Goal: Manage account settings

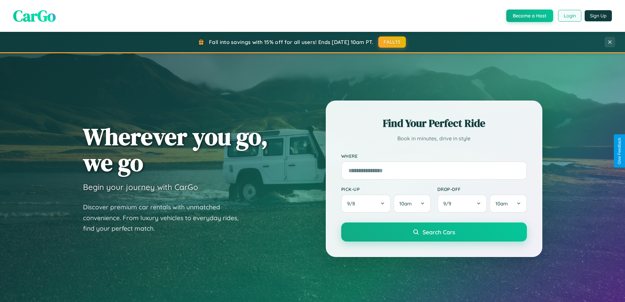
click at [569, 16] on button "Login" at bounding box center [569, 16] width 23 height 12
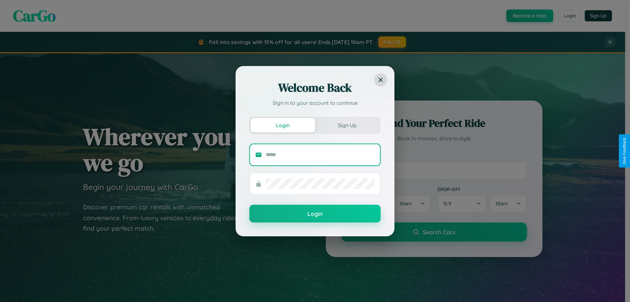
click at [320, 154] on input "text" at bounding box center [320, 154] width 109 height 11
type input "**********"
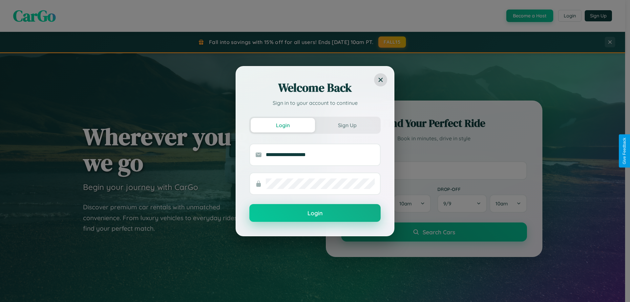
click at [315, 213] on button "Login" at bounding box center [314, 213] width 131 height 18
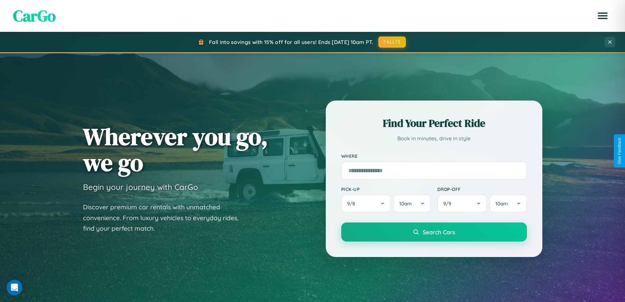
scroll to position [1263, 0]
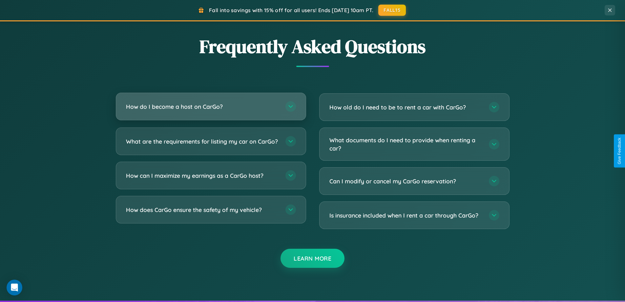
click at [211, 106] on h3 "How do I become a host on CarGo?" at bounding box center [202, 106] width 153 height 8
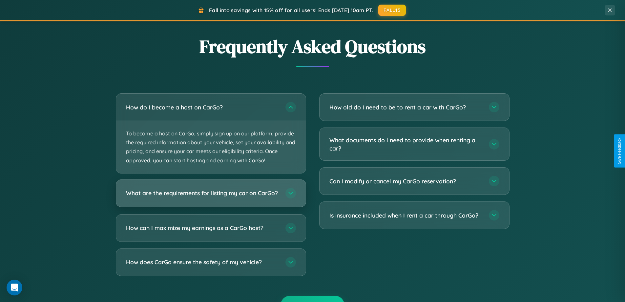
click at [211, 196] on h3 "What are the requirements for listing my car on CarGo?" at bounding box center [202, 193] width 153 height 8
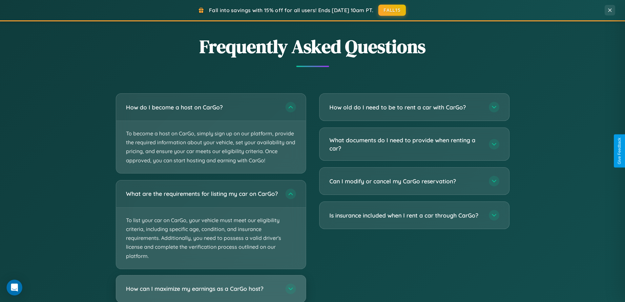
click at [211, 291] on h3 "How can I maximize my earnings as a CarGo host?" at bounding box center [202, 288] width 153 height 8
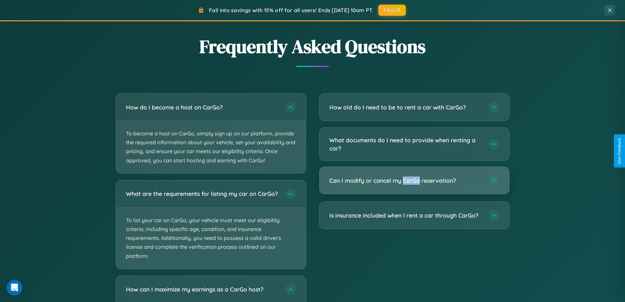
click at [414, 181] on h3 "Can I modify or cancel my CarGo reservation?" at bounding box center [405, 180] width 153 height 8
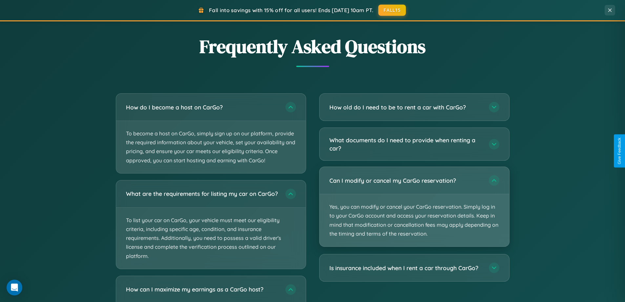
click at [414, 206] on p "Yes, you can modify or cancel your CarGo reservation. Simply log in to your Car…" at bounding box center [415, 220] width 190 height 52
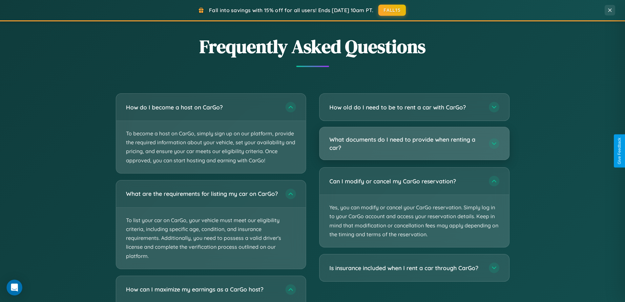
click at [414, 144] on h3 "What documents do I need to provide when renting a car?" at bounding box center [405, 143] width 153 height 16
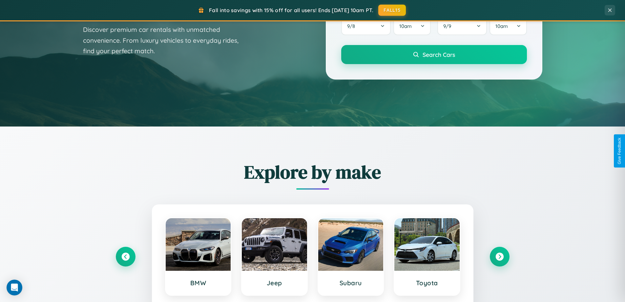
scroll to position [0, 0]
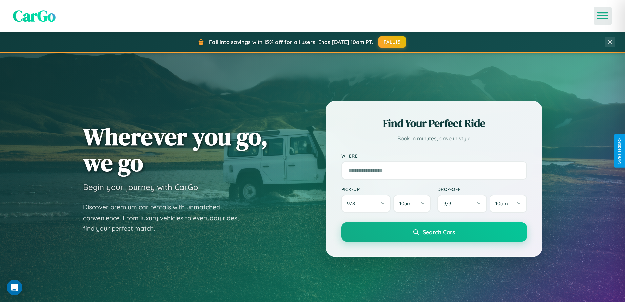
click at [603, 16] on icon "Open menu" at bounding box center [603, 16] width 10 height 6
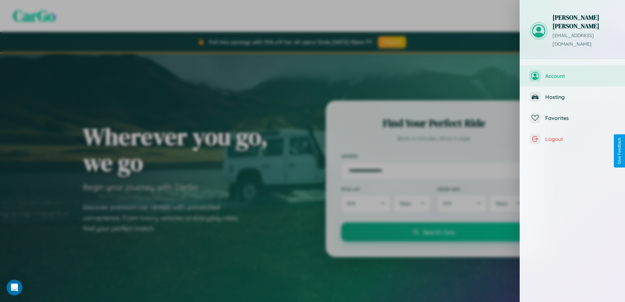
click at [573, 73] on span "Account" at bounding box center [580, 76] width 70 height 7
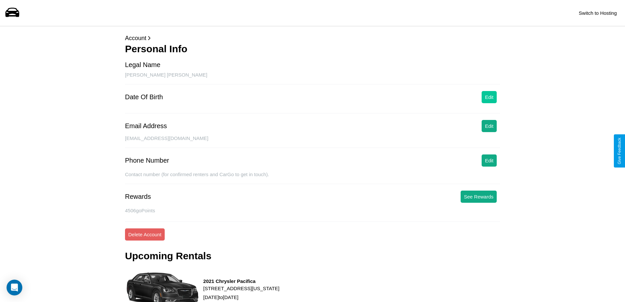
click at [489, 97] on button "Edit" at bounding box center [489, 97] width 15 height 12
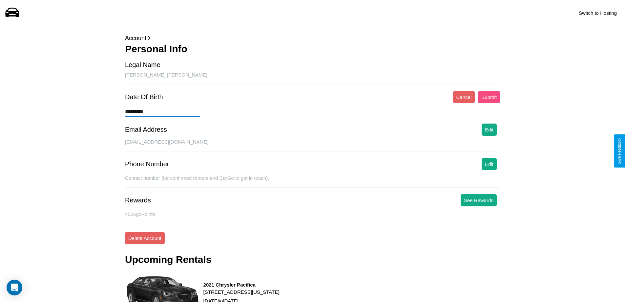
type input "*********"
click at [489, 97] on button "Submit" at bounding box center [489, 97] width 22 height 12
